Goal: Information Seeking & Learning: Check status

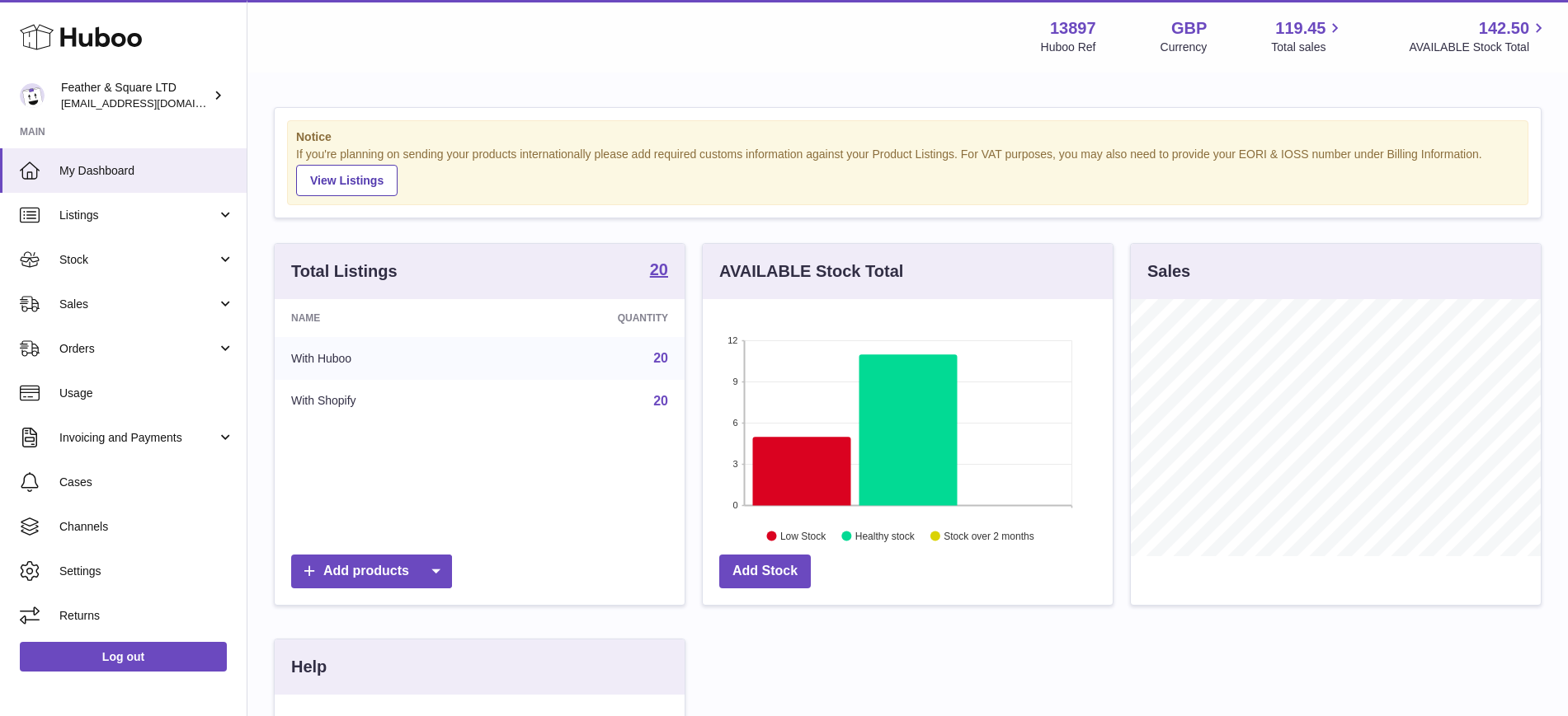
scroll to position [257, 410]
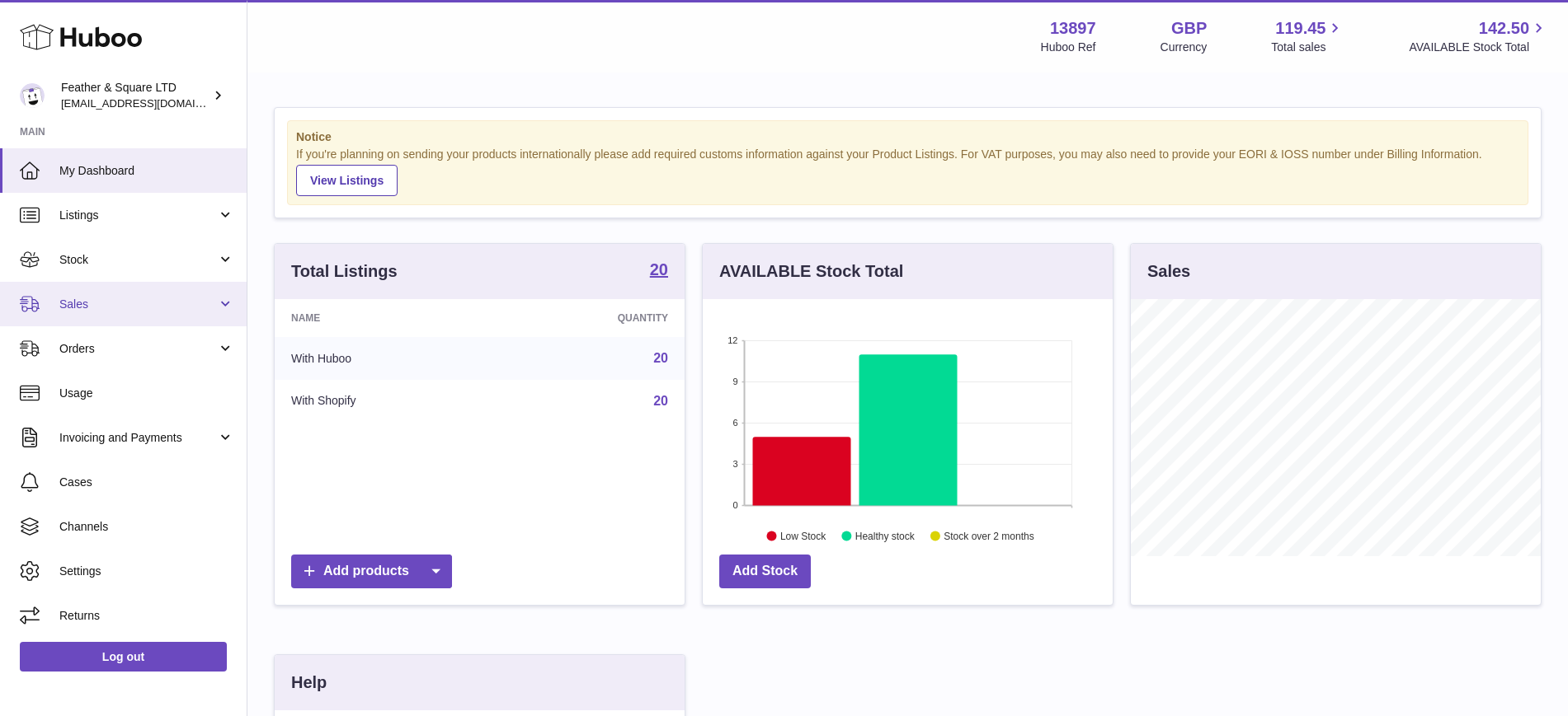
click at [82, 305] on span "Sales" at bounding box center [138, 304] width 157 height 16
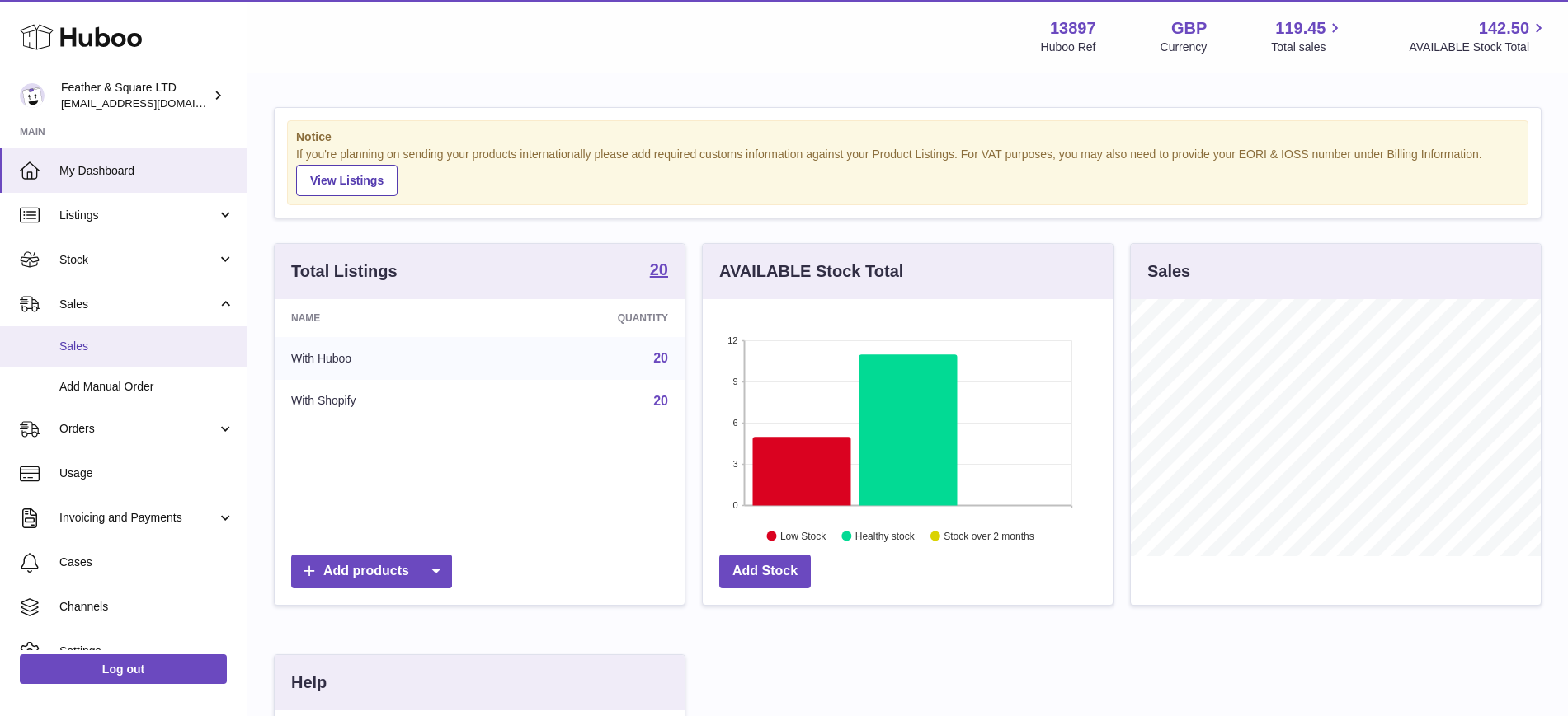
click at [110, 334] on link "Sales" at bounding box center [123, 347] width 247 height 40
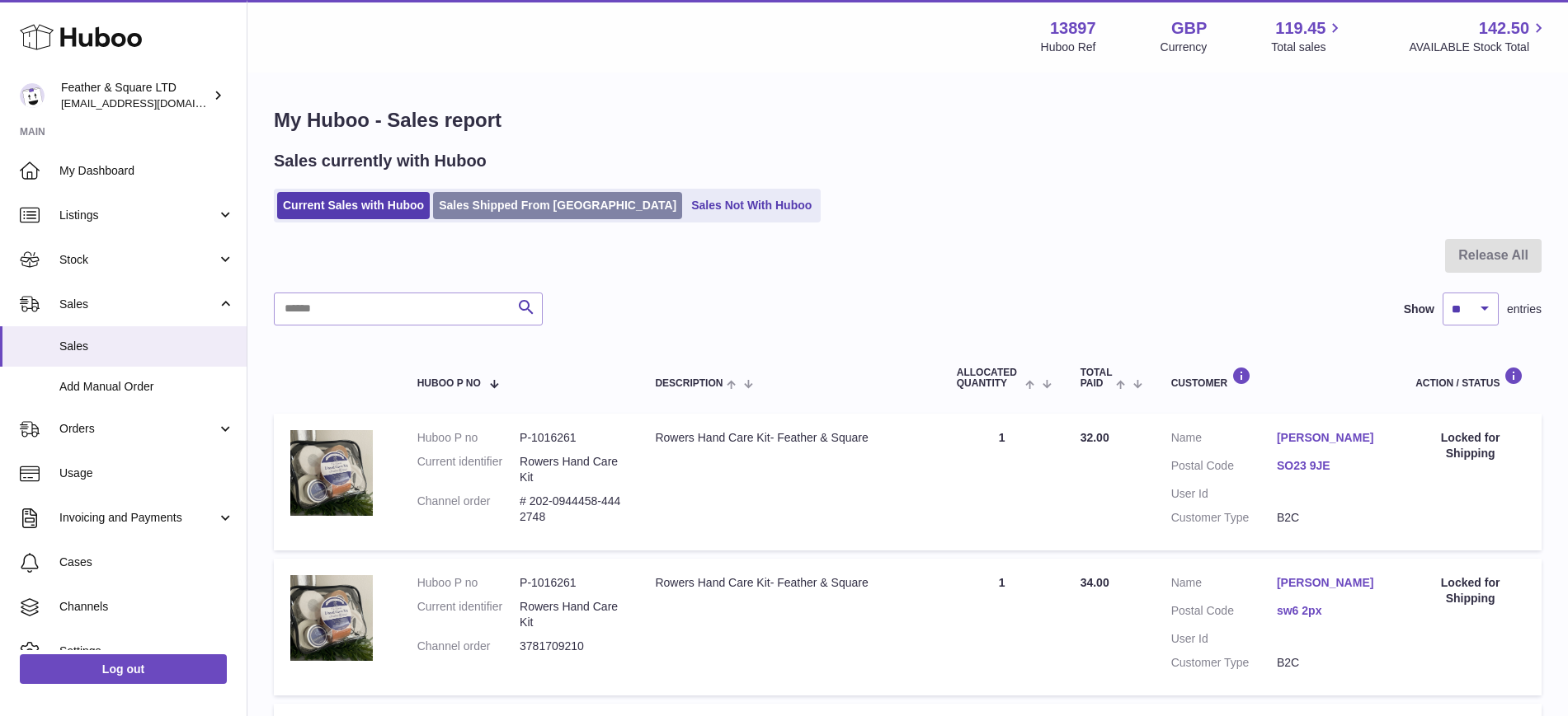
click at [538, 199] on link "Sales Shipped From [GEOGRAPHIC_DATA]" at bounding box center [557, 205] width 249 height 27
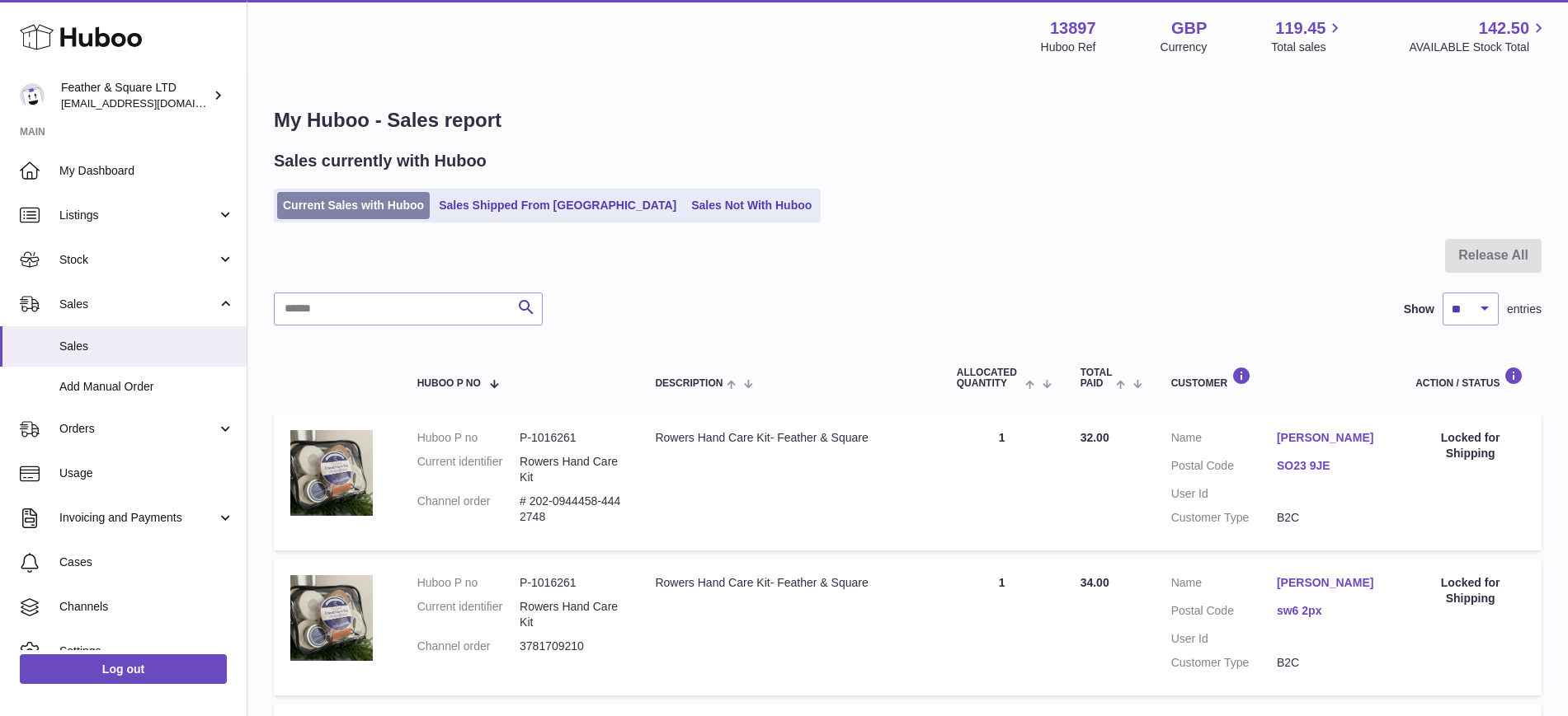
click at [376, 204] on link "Current Sales with Huboo" at bounding box center [354, 205] width 153 height 27
